Goal: Transaction & Acquisition: Purchase product/service

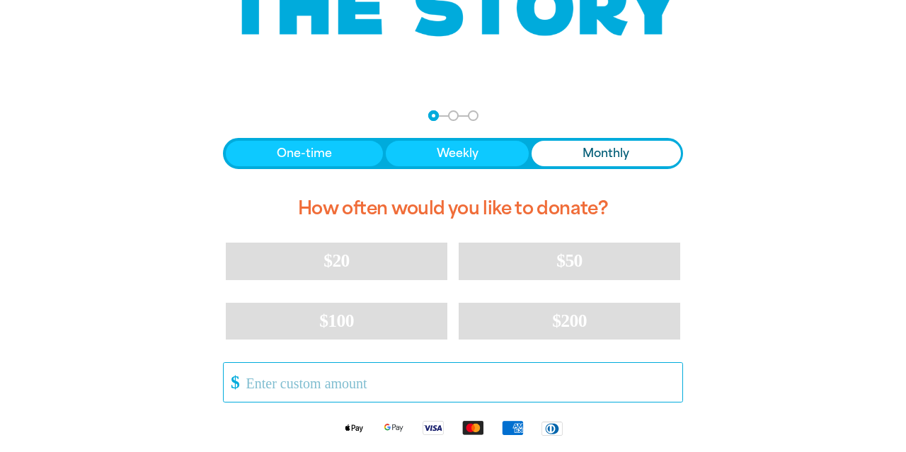
scroll to position [215, 0]
click at [343, 394] on input "Other Amount" at bounding box center [459, 382] width 446 height 39
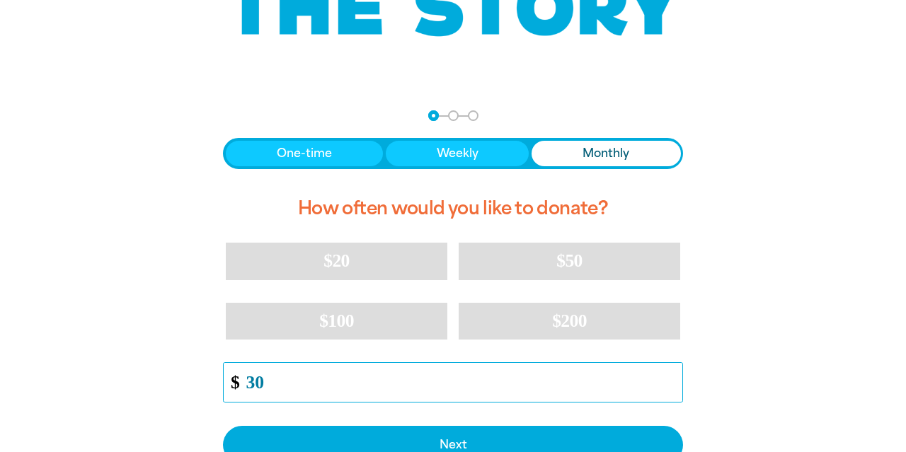
type input "30"
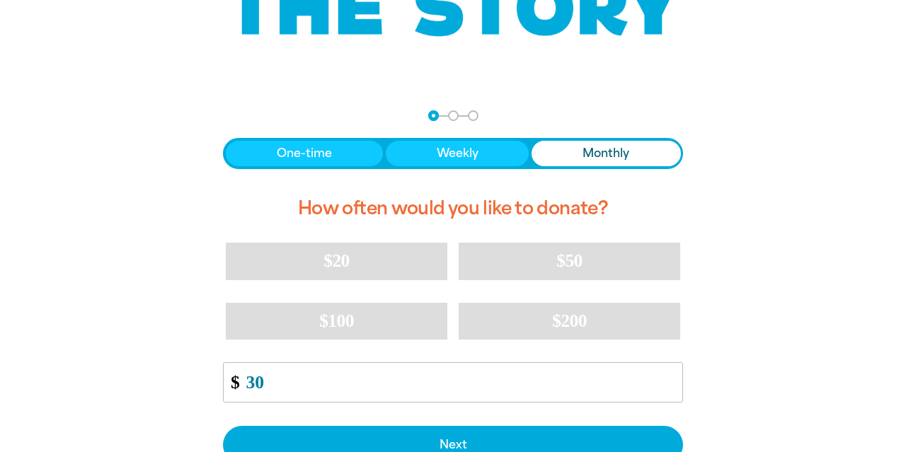
click at [792, 240] on div "arrow_back Back Step 1 Step 2 Step 3 One-time Weekly Monthly How often would yo…" at bounding box center [453, 342] width 850 height 498
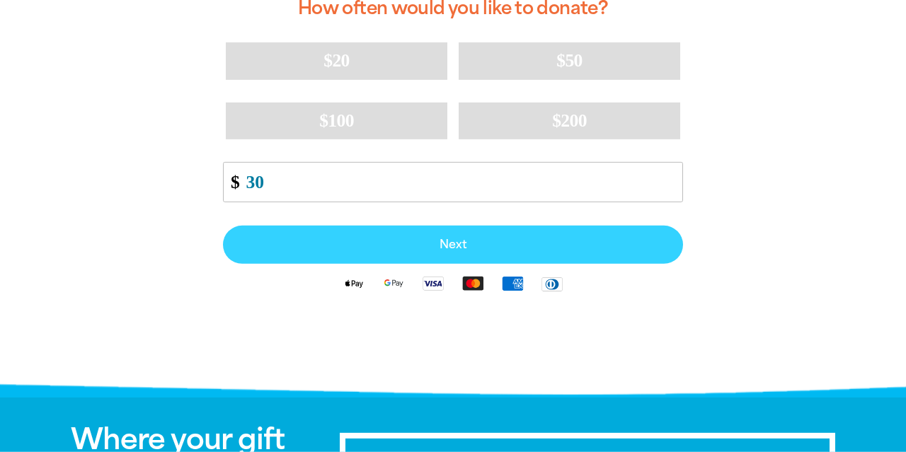
click at [605, 241] on span "Next" at bounding box center [453, 244] width 429 height 11
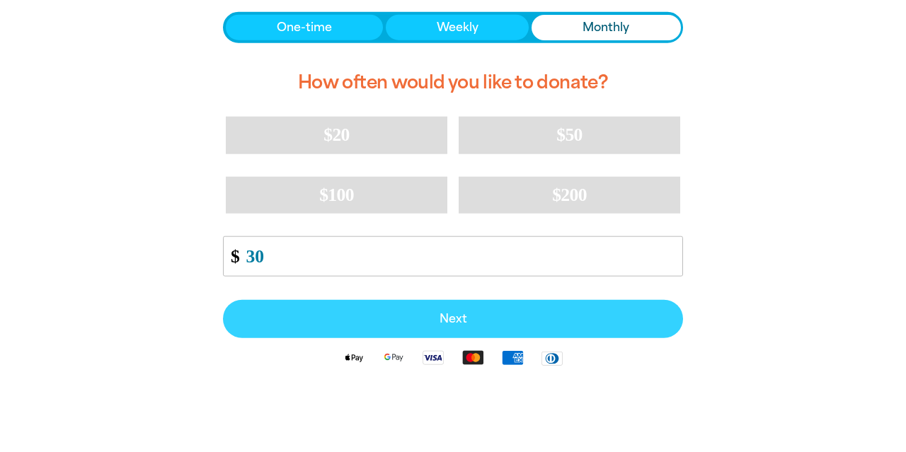
select select "AU"
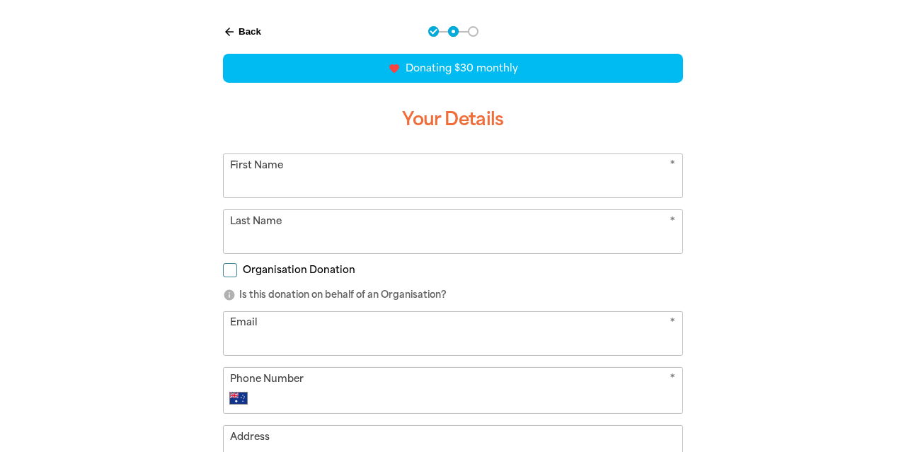
scroll to position [296, 0]
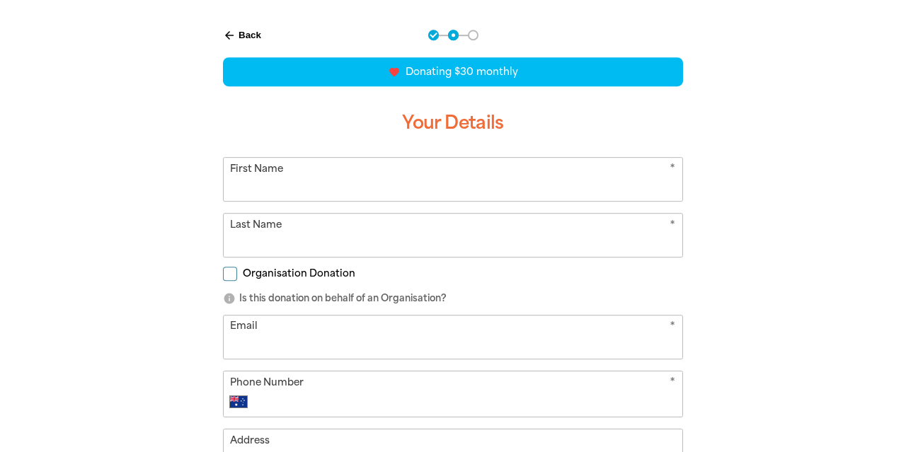
click at [574, 184] on input "First Name" at bounding box center [453, 179] width 459 height 43
type input "D"
type input "[PERSON_NAME]"
type input "Lim"
click at [606, 334] on input "Email" at bounding box center [453, 337] width 459 height 43
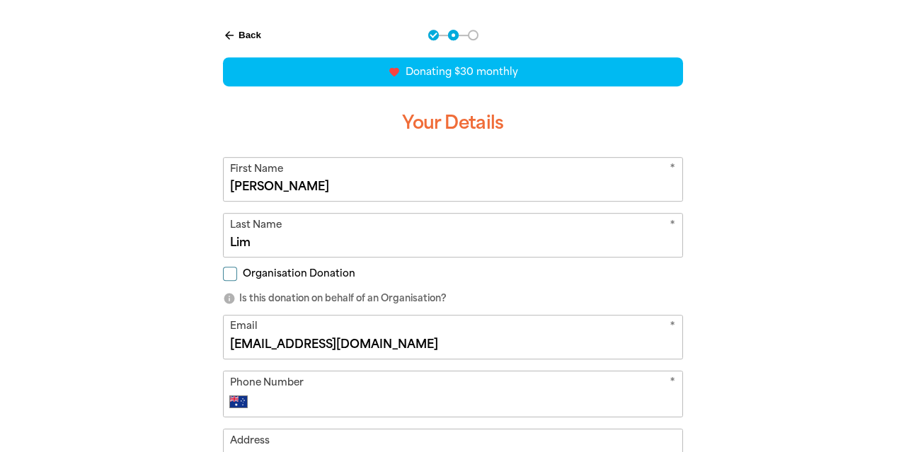
type input "[EMAIL_ADDRESS][DOMAIN_NAME]"
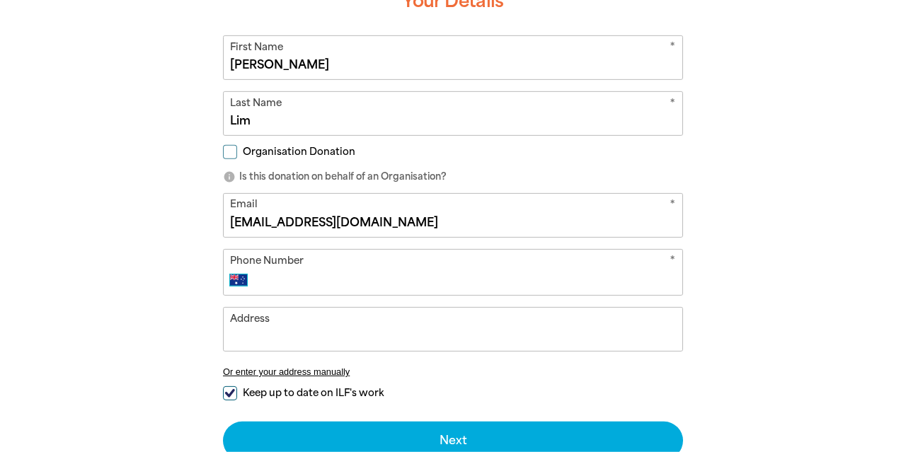
scroll to position [423, 0]
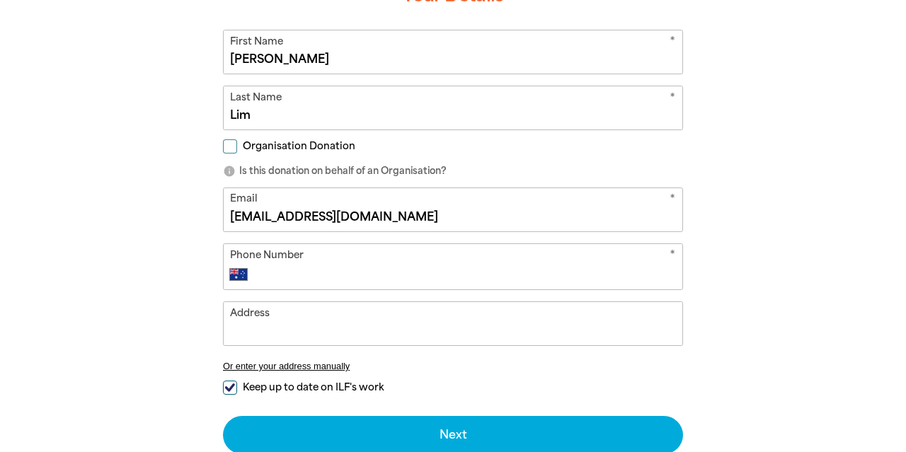
click at [229, 389] on input "Keep up to date on ILF's work" at bounding box center [230, 388] width 14 height 14
checkbox input "false"
click at [290, 274] on input "Phone Number" at bounding box center [467, 274] width 418 height 17
type input "0421 032 076"
click at [233, 384] on input "Keep up to date on ILF's work" at bounding box center [230, 388] width 14 height 14
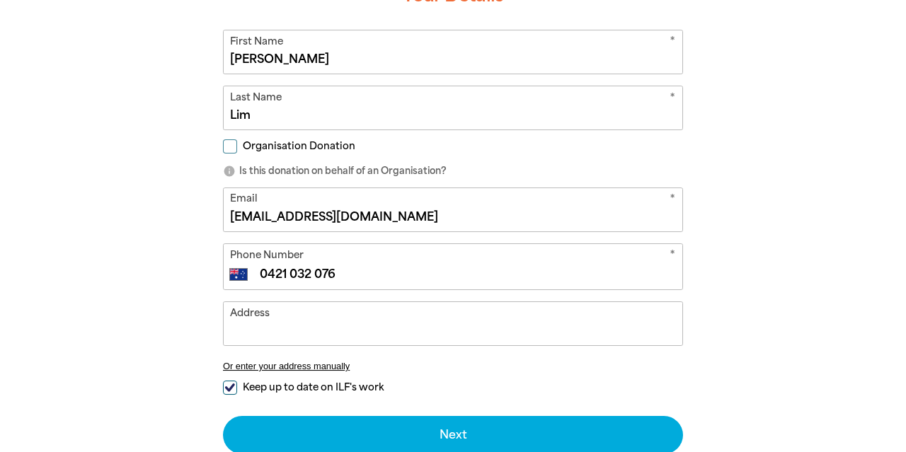
checkbox input "true"
click at [303, 326] on input "Address" at bounding box center [453, 323] width 459 height 43
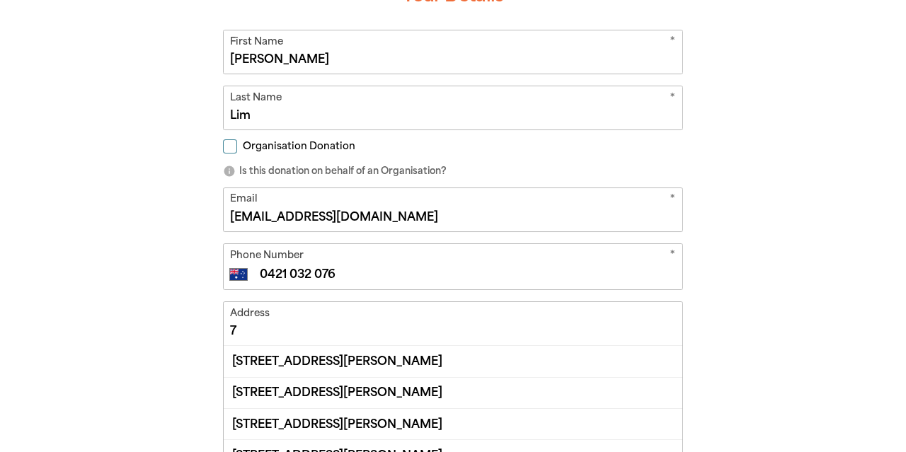
type input "7"
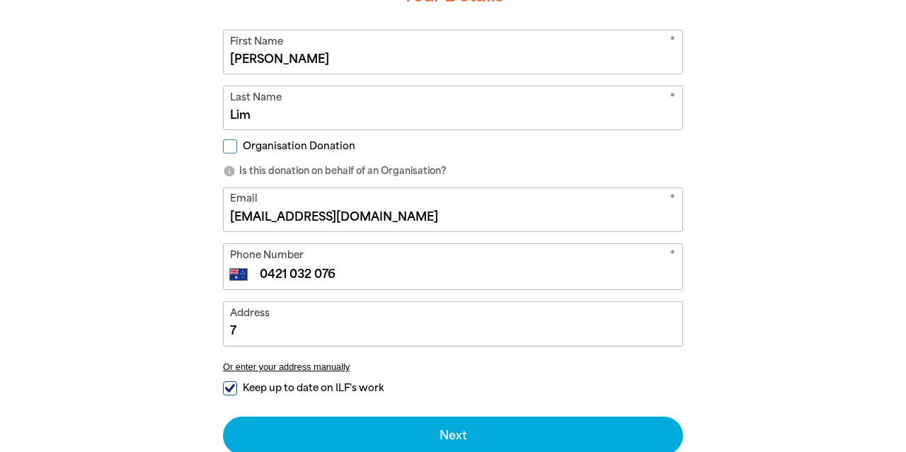
type input "7"
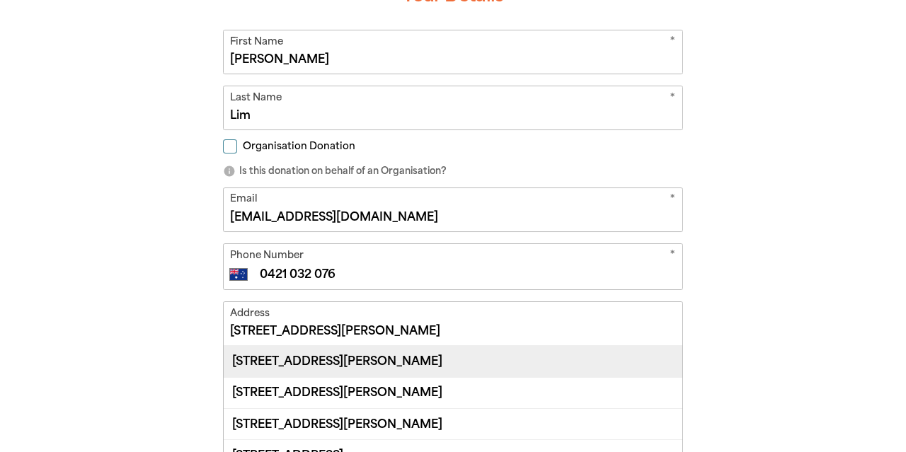
click at [348, 356] on div "[STREET_ADDRESS][PERSON_NAME]" at bounding box center [453, 361] width 459 height 30
type input "[STREET_ADDRESS][PERSON_NAME]"
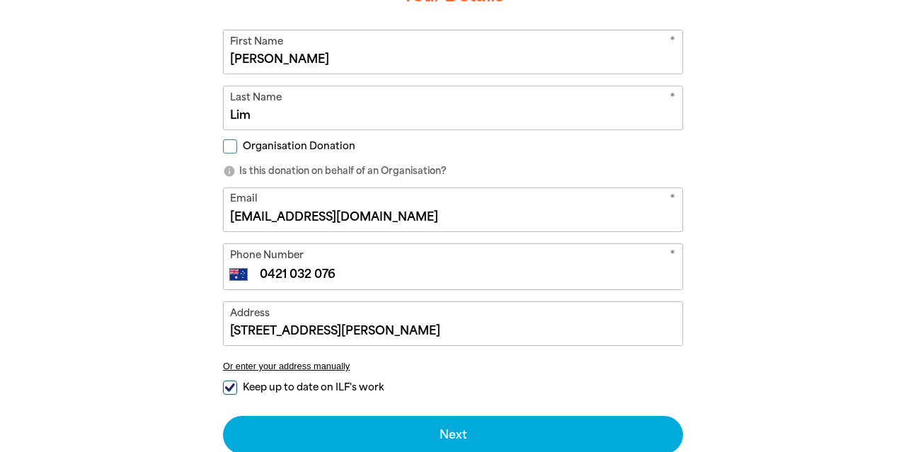
click at [716, 349] on div "arrow_back Back Step 1 Step 2 Step 3 favorite_border favorite favorite favorite…" at bounding box center [453, 213] width 538 height 656
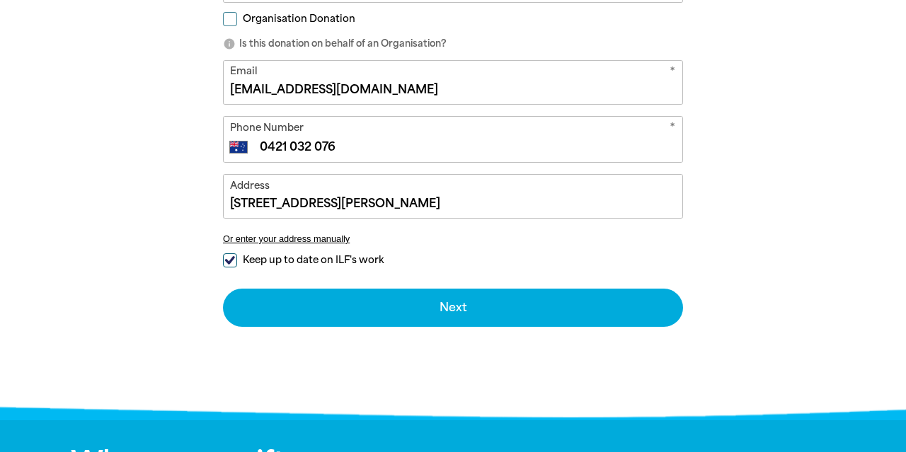
scroll to position [555, 0]
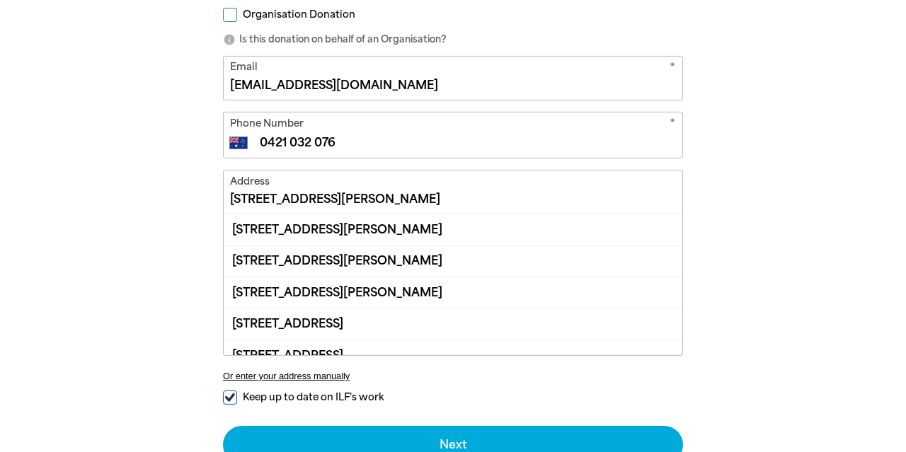
drag, startPoint x: 449, startPoint y: 207, endPoint x: 0, endPoint y: 267, distance: 452.8
click at [224, 214] on input "[STREET_ADDRESS][PERSON_NAME]" at bounding box center [453, 192] width 459 height 43
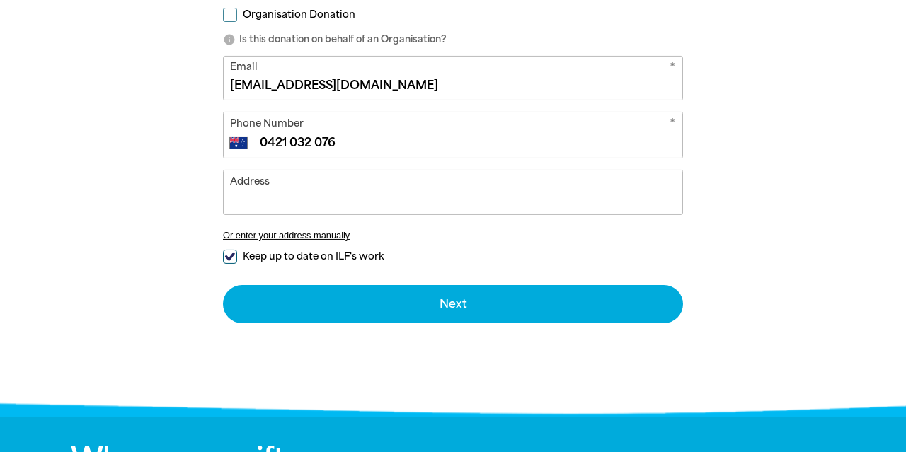
click at [0, 260] on div at bounding box center [453, 81] width 906 height 657
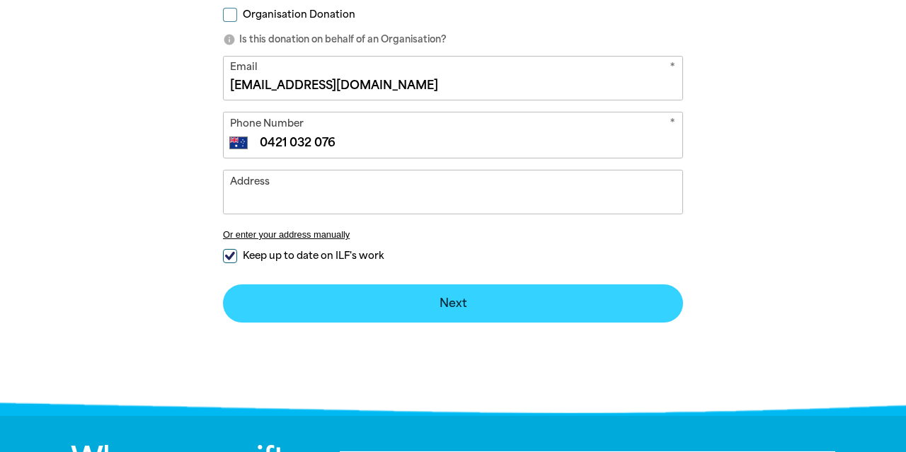
click at [351, 293] on button "Next chevron_right" at bounding box center [453, 304] width 460 height 38
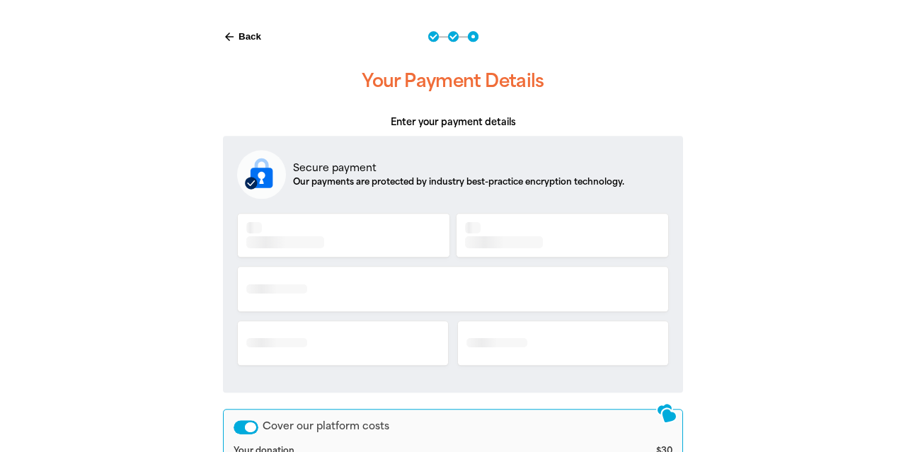
scroll to position [295, 0]
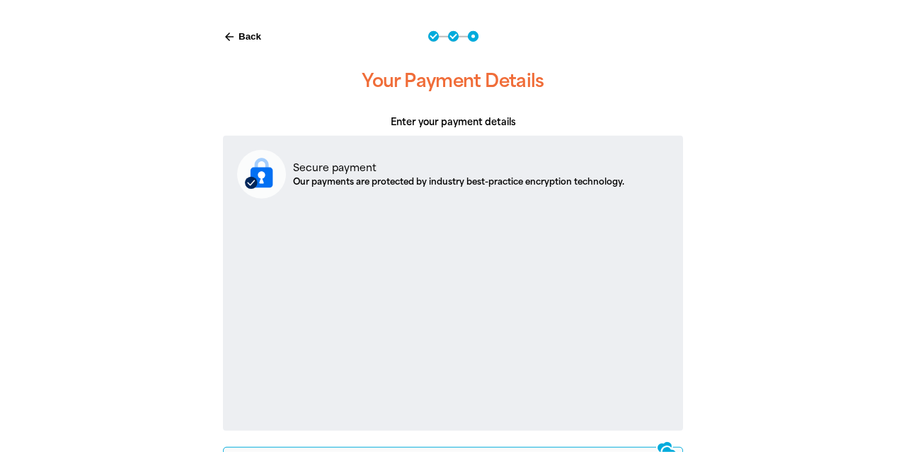
click at [806, 283] on div "arrow_back Back Step 1 Step 2 Step 3 Your Payment Details Enter your payment de…" at bounding box center [453, 353] width 850 height 680
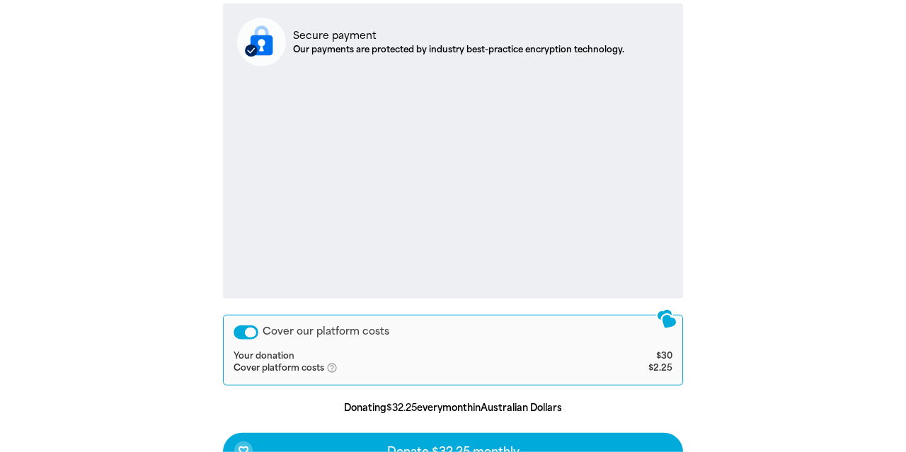
scroll to position [422, 0]
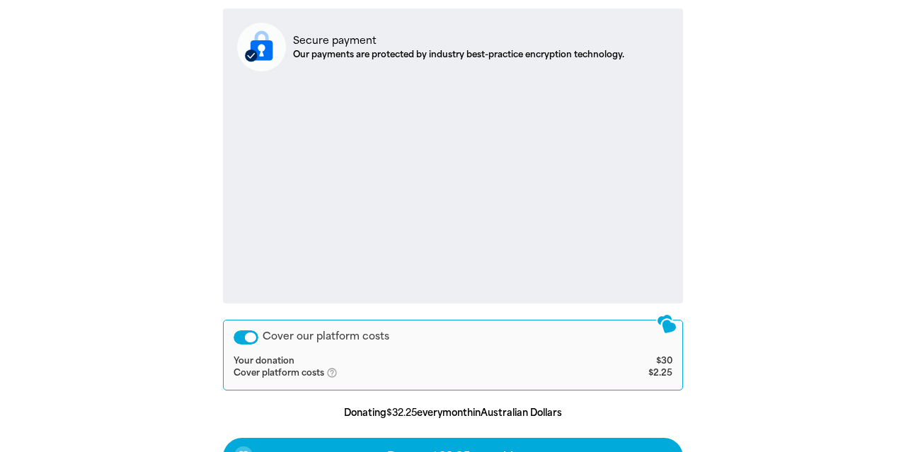
click at [872, 240] on div "arrow_back Back Step 1 Step 2 Step 3 Your Payment Details Enter your payment de…" at bounding box center [453, 226] width 850 height 680
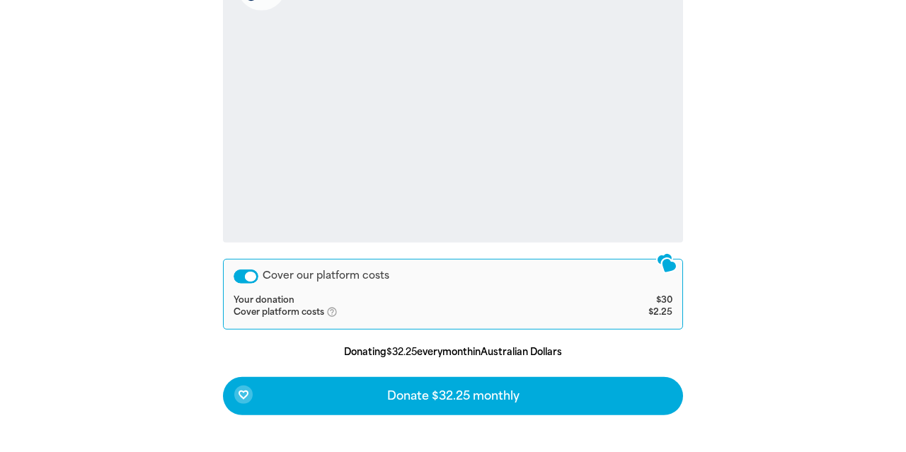
scroll to position [502, 0]
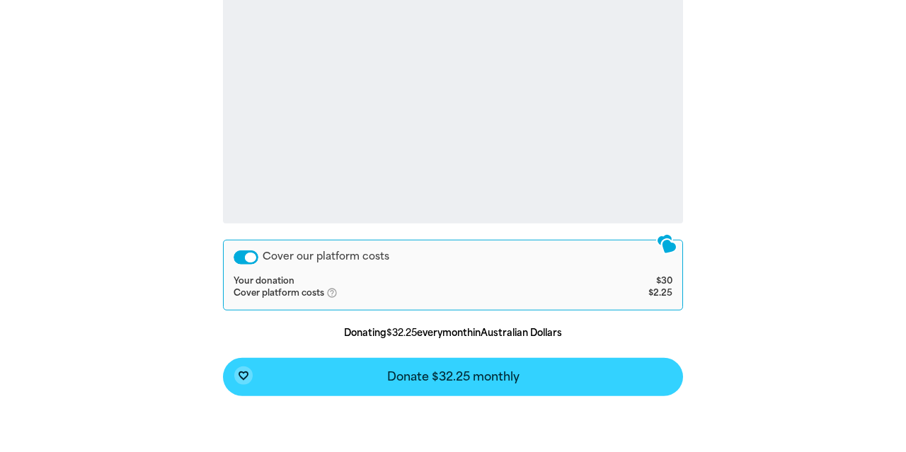
click at [519, 378] on span "Donate $32.25 monthly" at bounding box center [453, 377] width 132 height 11
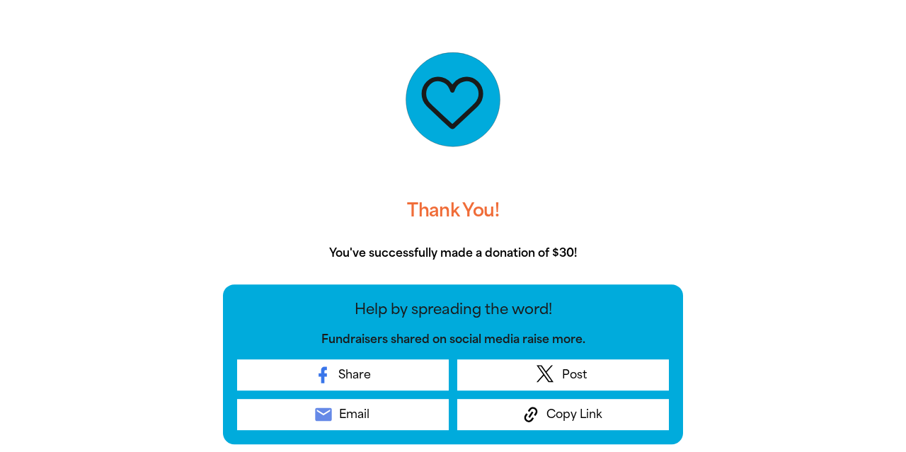
scroll to position [316, 0]
